Goal: Task Accomplishment & Management: Manage account settings

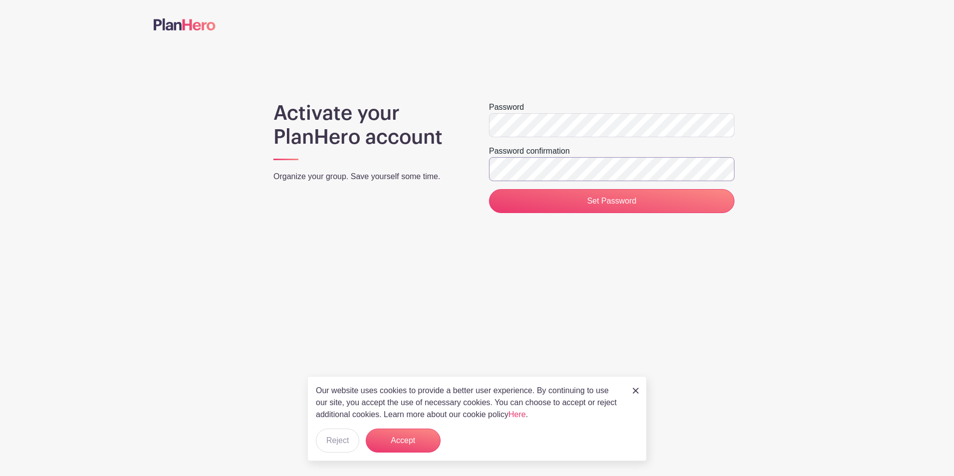
click at [489, 189] on input "Set Password" at bounding box center [612, 201] width 246 height 24
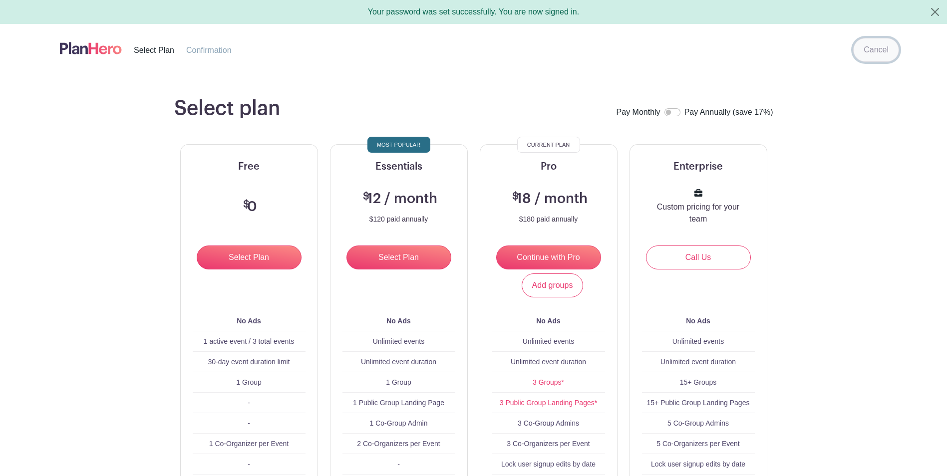
click at [877, 51] on link "Cancel" at bounding box center [876, 50] width 46 height 24
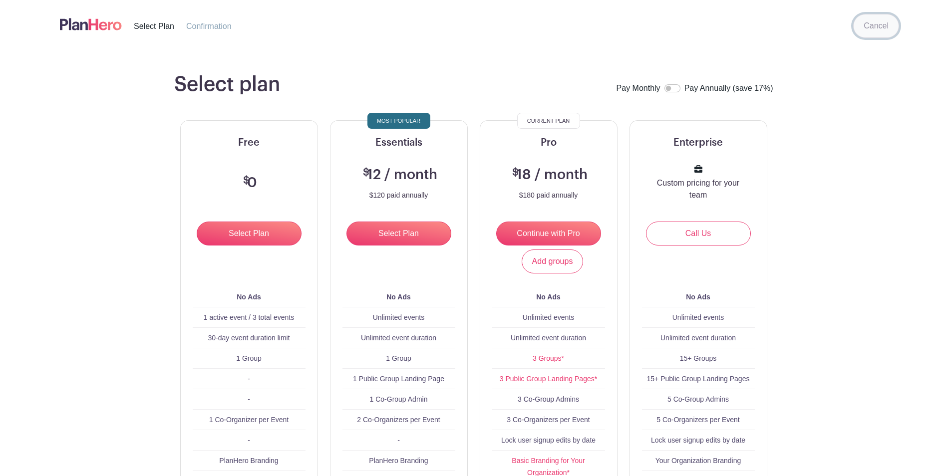
click at [877, 30] on link "Cancel" at bounding box center [876, 26] width 46 height 24
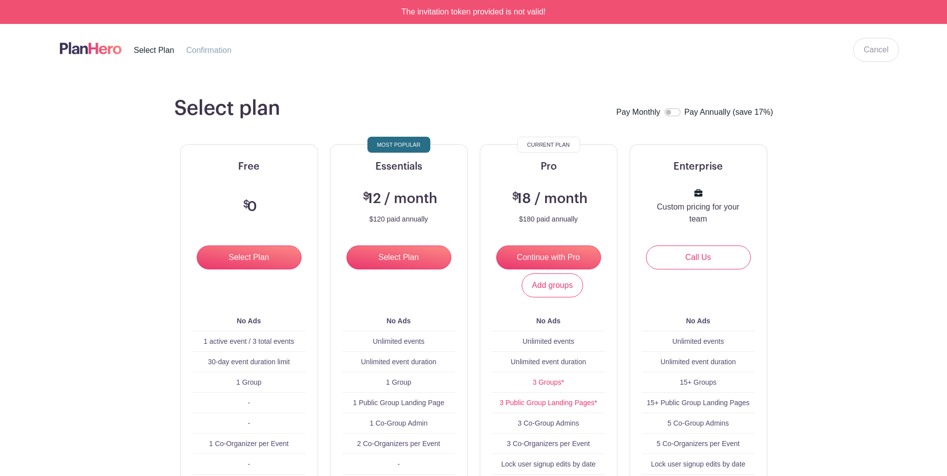
click at [97, 48] on img at bounding box center [91, 48] width 62 height 16
click at [880, 47] on link "Cancel" at bounding box center [876, 50] width 46 height 24
